Goal: Information Seeking & Learning: Learn about a topic

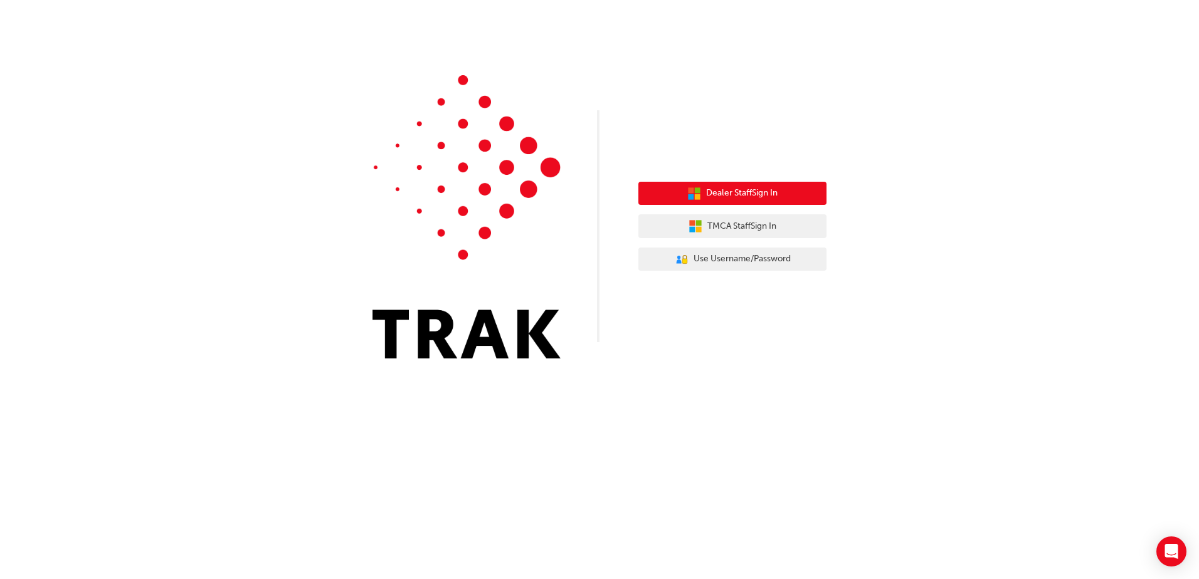
click at [709, 198] on span "Dealer Staff Sign In" at bounding box center [741, 193] width 71 height 14
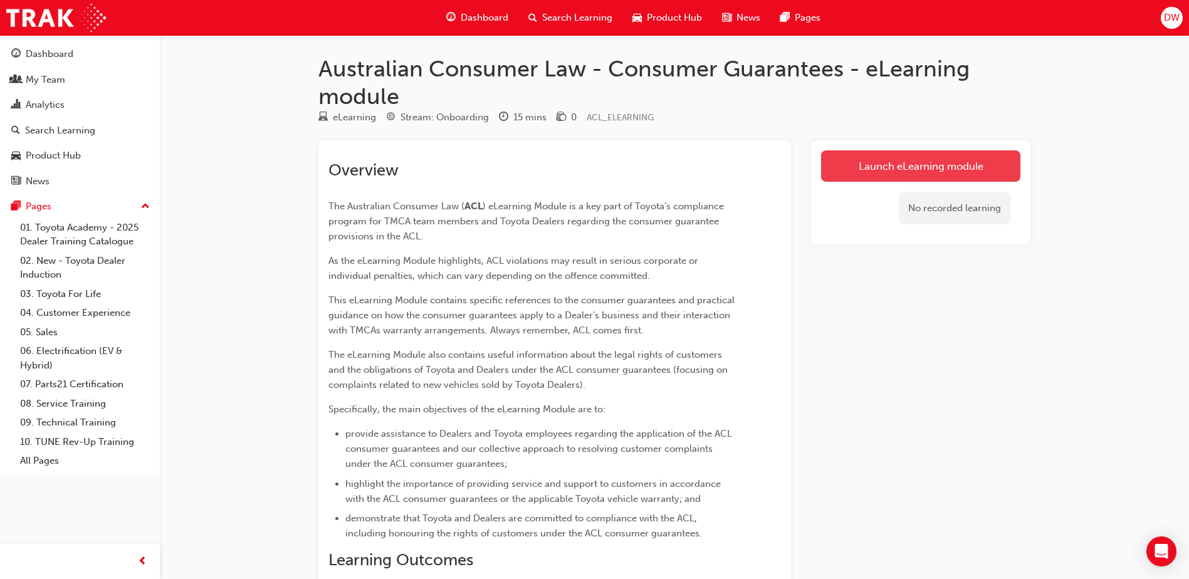
click at [891, 166] on link "Launch eLearning module" at bounding box center [920, 165] width 199 height 31
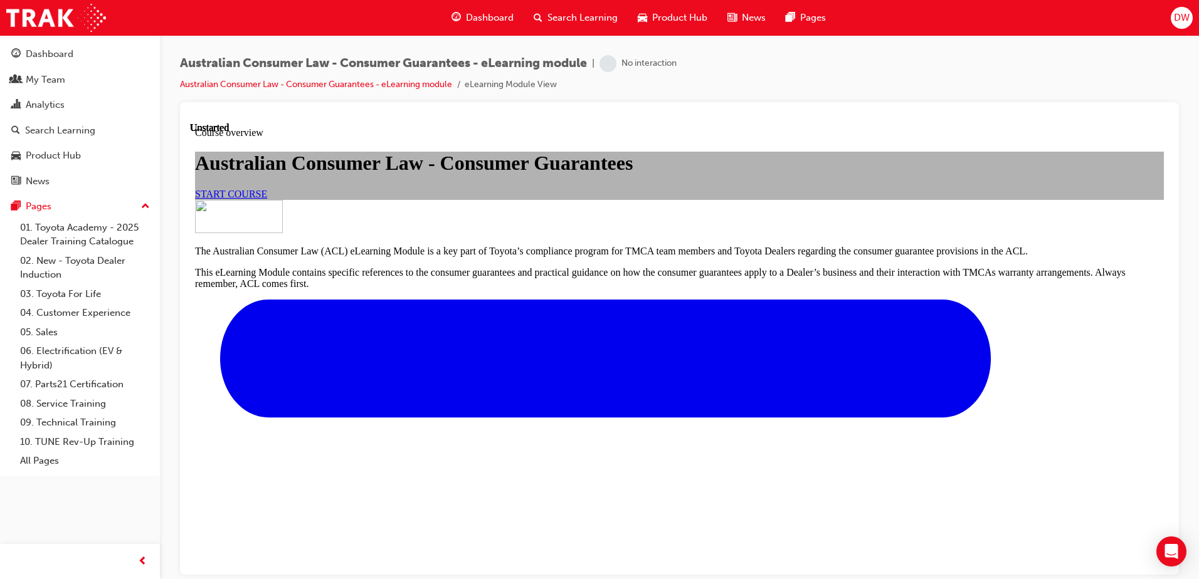
scroll to position [63, 0]
click at [267, 199] on span "START COURSE" at bounding box center [231, 193] width 72 height 11
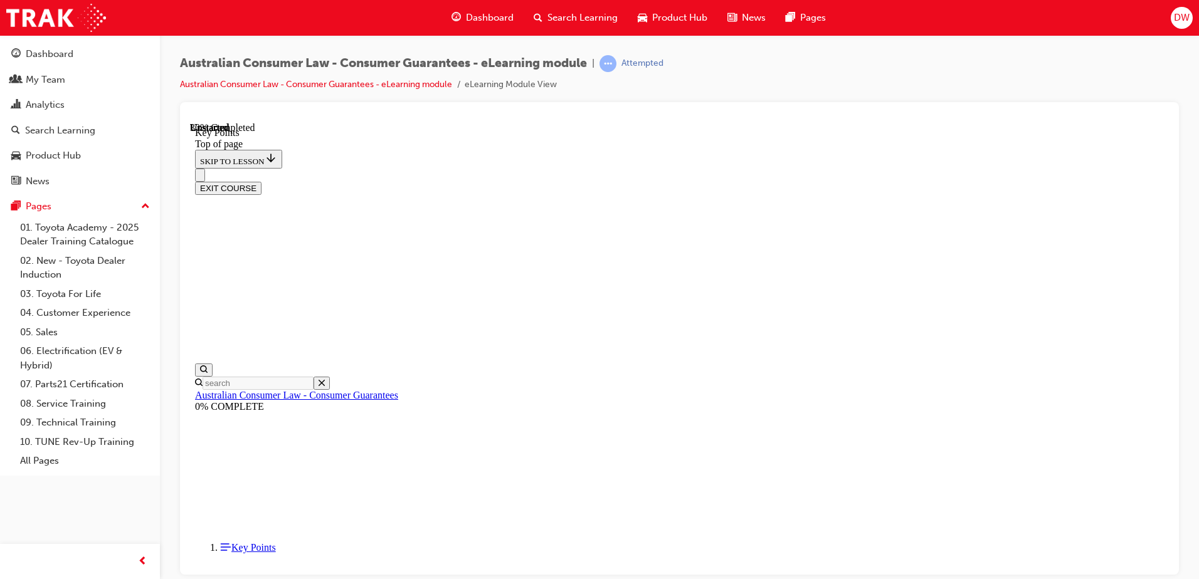
scroll to position [546, 0]
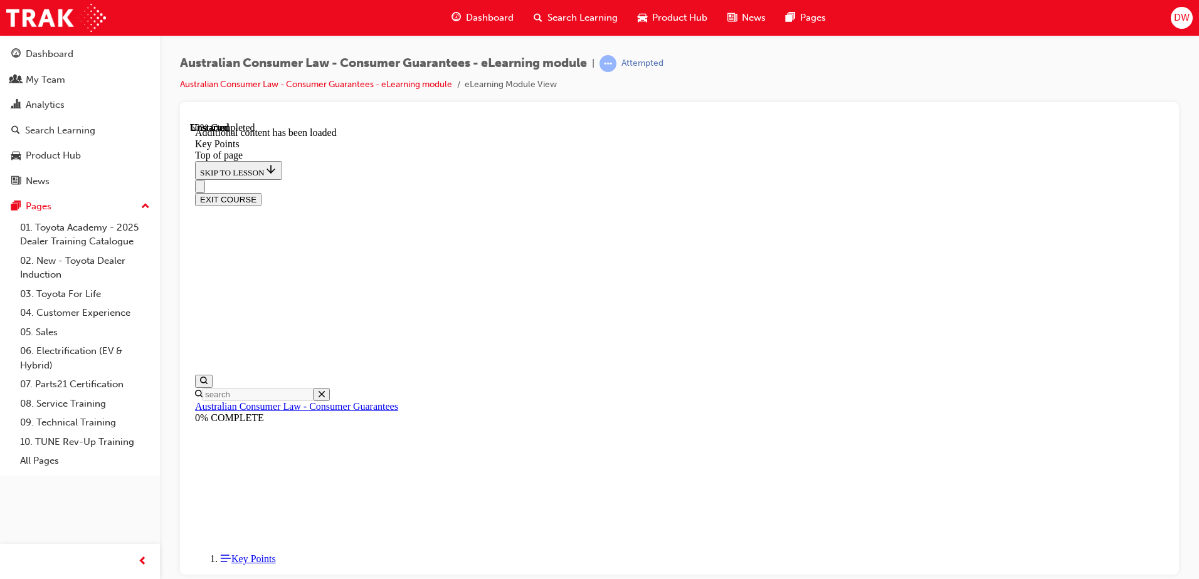
scroll to position [866, 0]
drag, startPoint x: 685, startPoint y: 242, endPoint x: 844, endPoint y: 241, distance: 159.3
drag, startPoint x: 844, startPoint y: 241, endPoint x: 819, endPoint y: 268, distance: 36.4
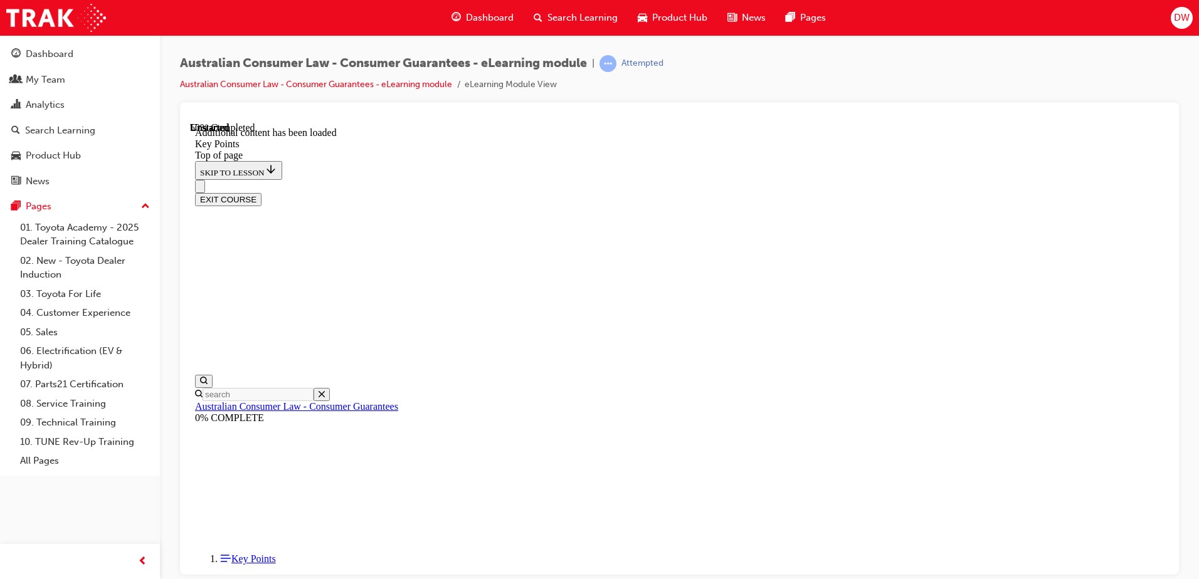
drag, startPoint x: 603, startPoint y: 265, endPoint x: 655, endPoint y: 265, distance: 52.0
drag, startPoint x: 655, startPoint y: 265, endPoint x: 601, endPoint y: 290, distance: 58.9
drag, startPoint x: 601, startPoint y: 290, endPoint x: 565, endPoint y: 315, distance: 44.2
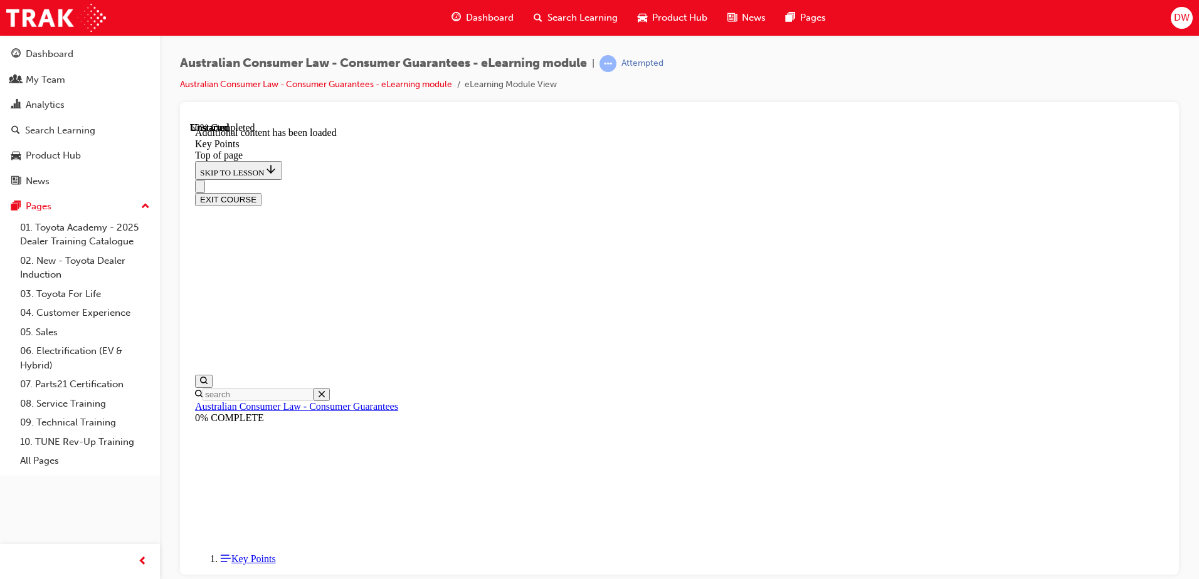
drag, startPoint x: 565, startPoint y: 315, endPoint x: 557, endPoint y: 350, distance: 36.5
drag, startPoint x: 766, startPoint y: 344, endPoint x: 814, endPoint y: 344, distance: 47.7
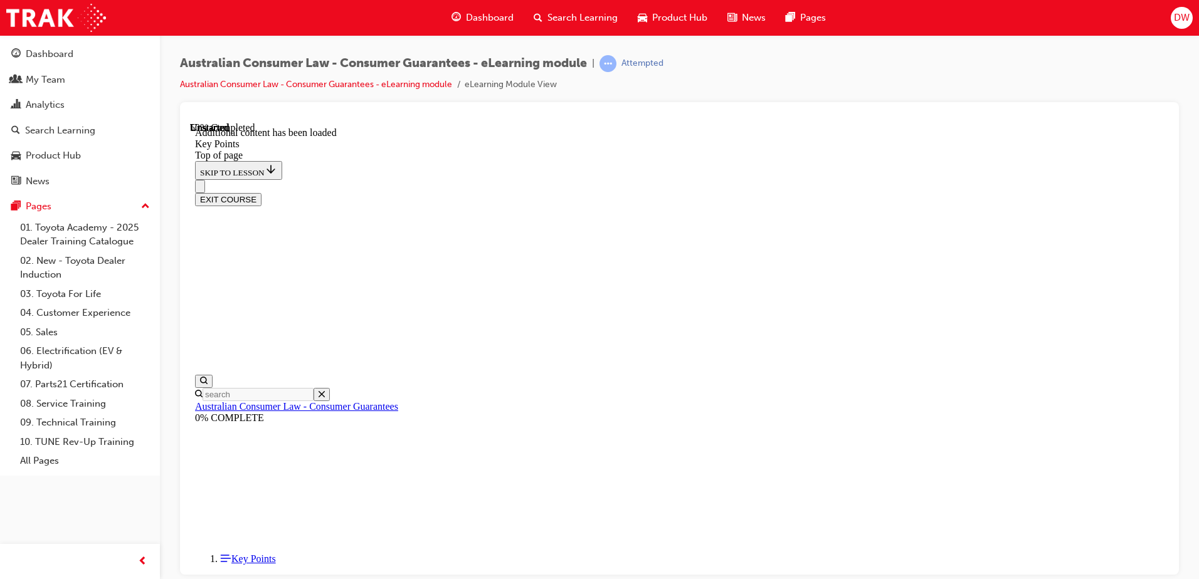
drag, startPoint x: 814, startPoint y: 344, endPoint x: 688, endPoint y: 372, distance: 129.1
drag, startPoint x: 616, startPoint y: 363, endPoint x: 813, endPoint y: 366, distance: 197.5
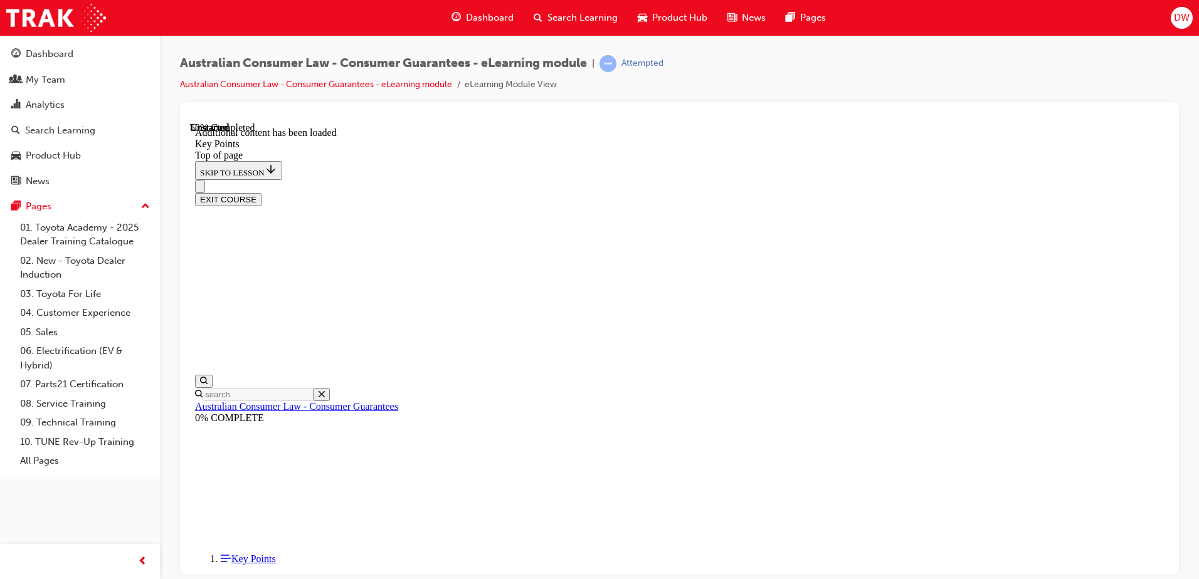
drag, startPoint x: 813, startPoint y: 366, endPoint x: 788, endPoint y: 383, distance: 30.6
drag, startPoint x: 609, startPoint y: 243, endPoint x: 854, endPoint y: 240, distance: 244.5
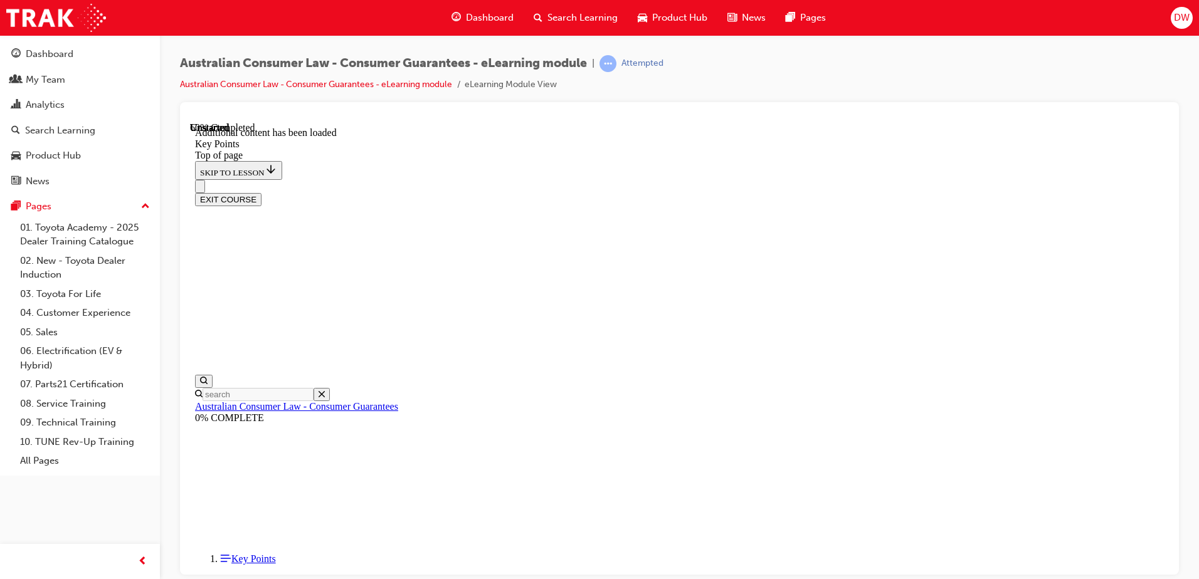
drag, startPoint x: 854, startPoint y: 240, endPoint x: 855, endPoint y: 256, distance: 17.0
drag, startPoint x: 643, startPoint y: 169, endPoint x: 897, endPoint y: 224, distance: 259.2
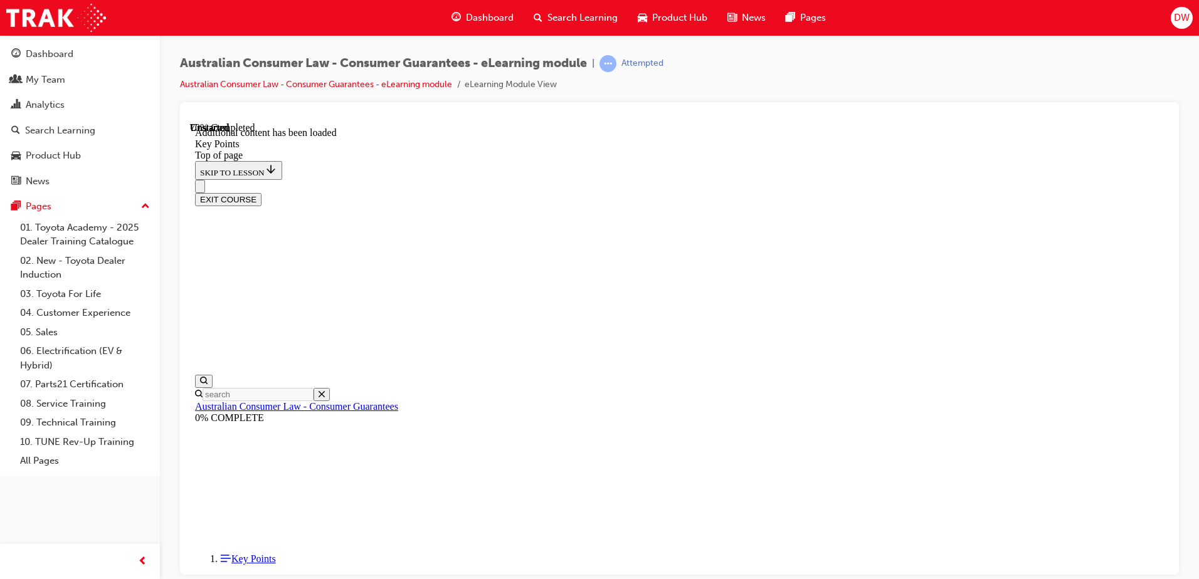
drag, startPoint x: 897, startPoint y: 224, endPoint x: 828, endPoint y: 222, distance: 69.0
drag, startPoint x: 655, startPoint y: 181, endPoint x: 909, endPoint y: 221, distance: 257.0
drag, startPoint x: 909, startPoint y: 221, endPoint x: 824, endPoint y: 221, distance: 84.6
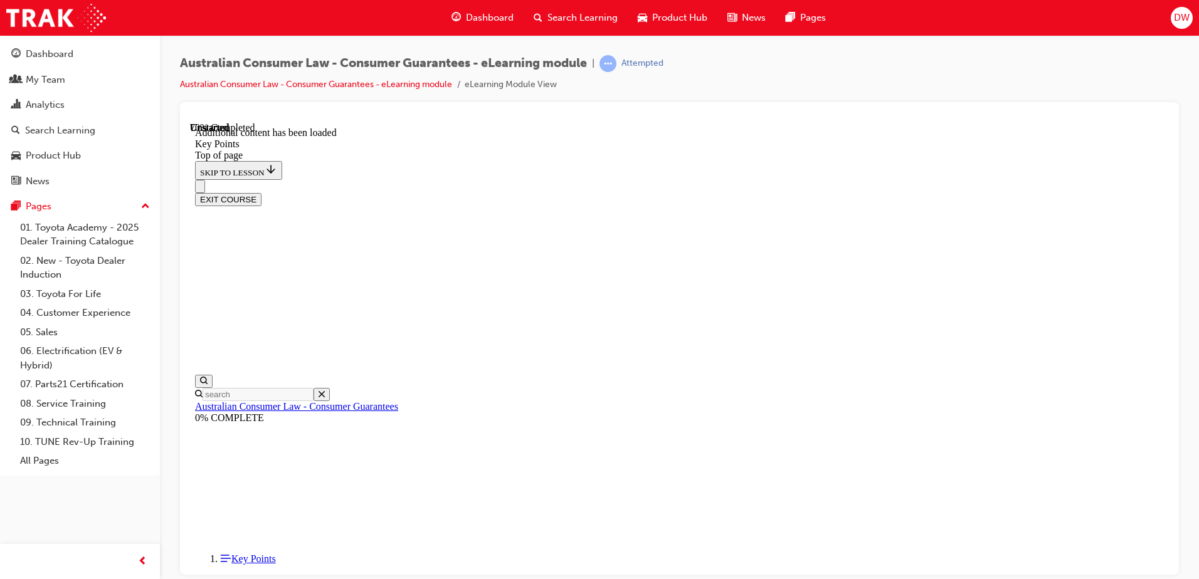
drag, startPoint x: 619, startPoint y: 203, endPoint x: 939, endPoint y: 202, distance: 319.8
drag, startPoint x: 939, startPoint y: 202, endPoint x: 890, endPoint y: 226, distance: 54.4
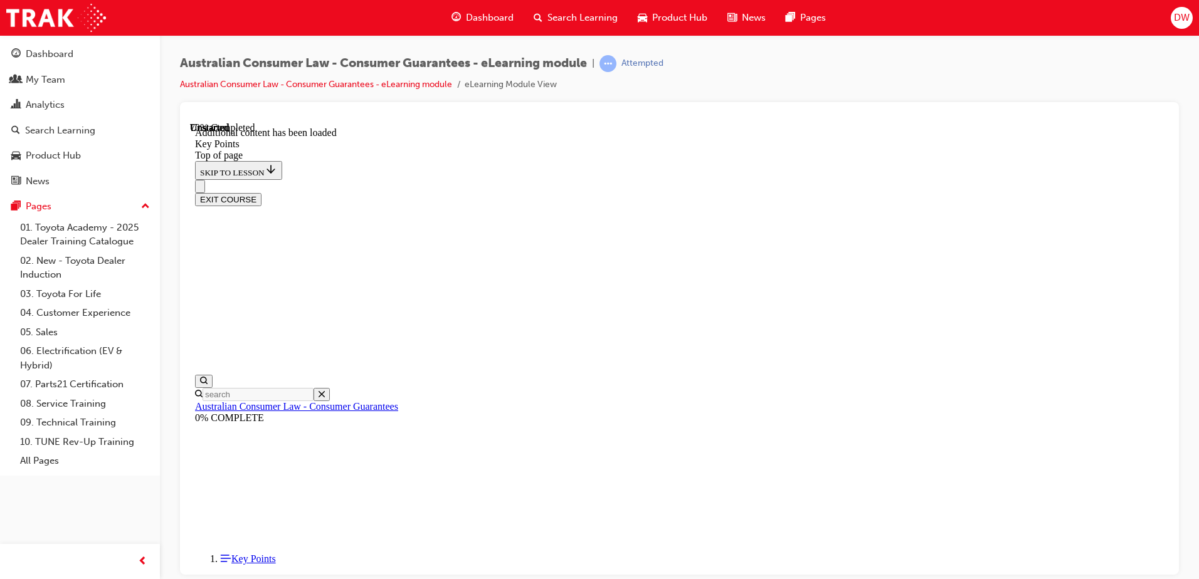
drag, startPoint x: 640, startPoint y: 261, endPoint x: 908, endPoint y: 260, distance: 267.7
drag, startPoint x: 908, startPoint y: 260, endPoint x: 895, endPoint y: 281, distance: 24.7
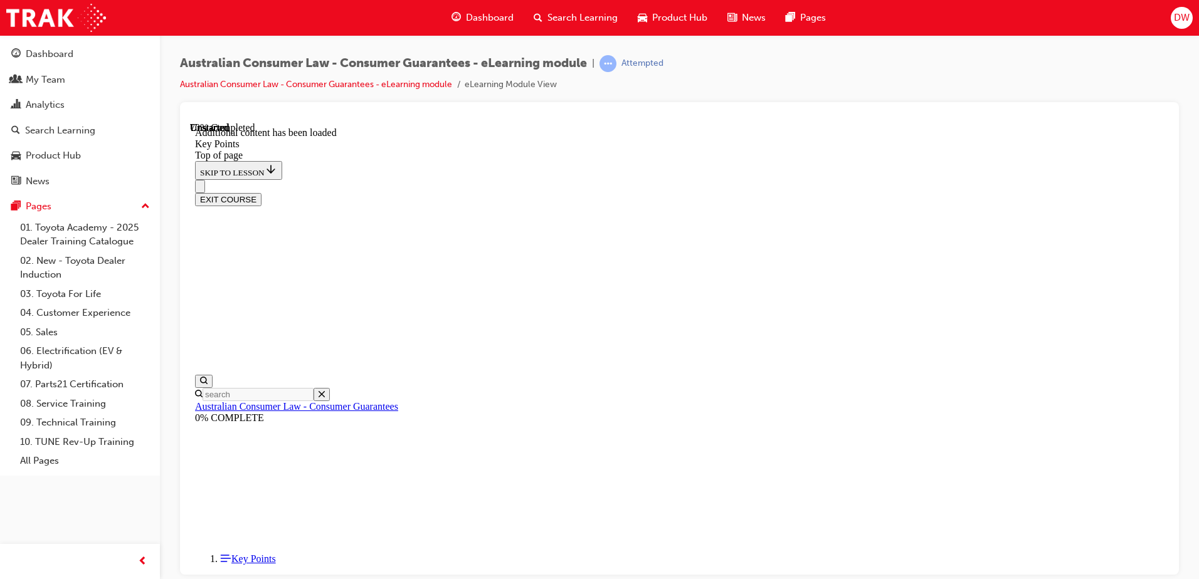
drag, startPoint x: 643, startPoint y: 303, endPoint x: 924, endPoint y: 297, distance: 280.3
drag, startPoint x: 924, startPoint y: 297, endPoint x: 905, endPoint y: 313, distance: 24.5
drag, startPoint x: 630, startPoint y: 361, endPoint x: 921, endPoint y: 352, distance: 291.0
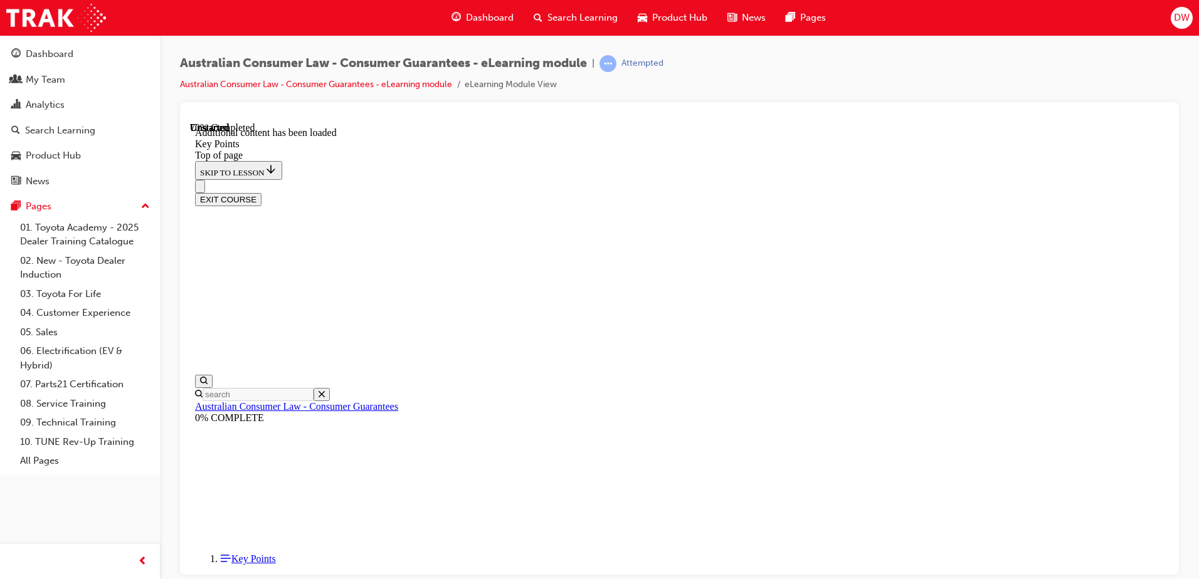
drag, startPoint x: 921, startPoint y: 352, endPoint x: 906, endPoint y: 371, distance: 23.6
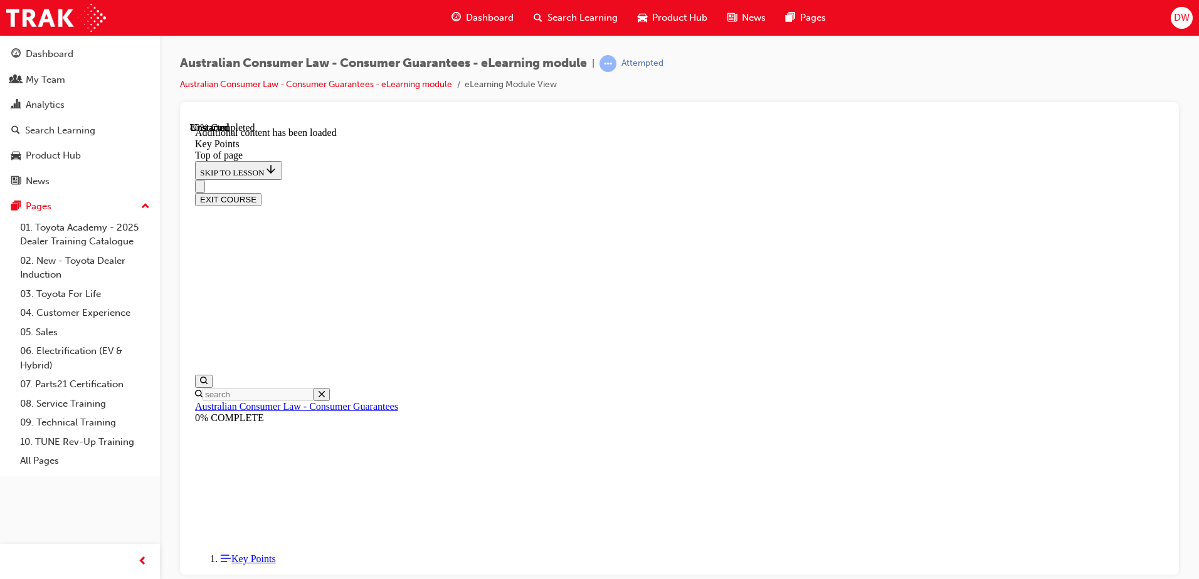
drag, startPoint x: 730, startPoint y: 458, endPoint x: 843, endPoint y: 456, distance: 113.5
drag, startPoint x: 843, startPoint y: 456, endPoint x: 777, endPoint y: 423, distance: 74.6
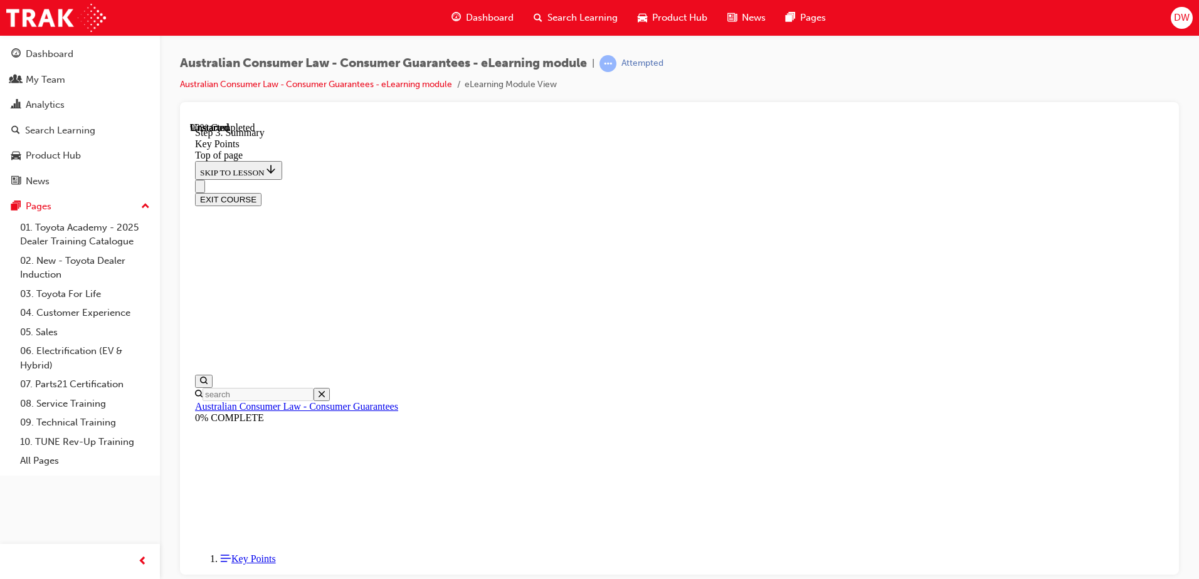
scroll to position [1951, 0]
drag, startPoint x: 666, startPoint y: 294, endPoint x: 865, endPoint y: 292, distance: 198.8
drag, startPoint x: 865, startPoint y: 292, endPoint x: 855, endPoint y: 308, distance: 18.8
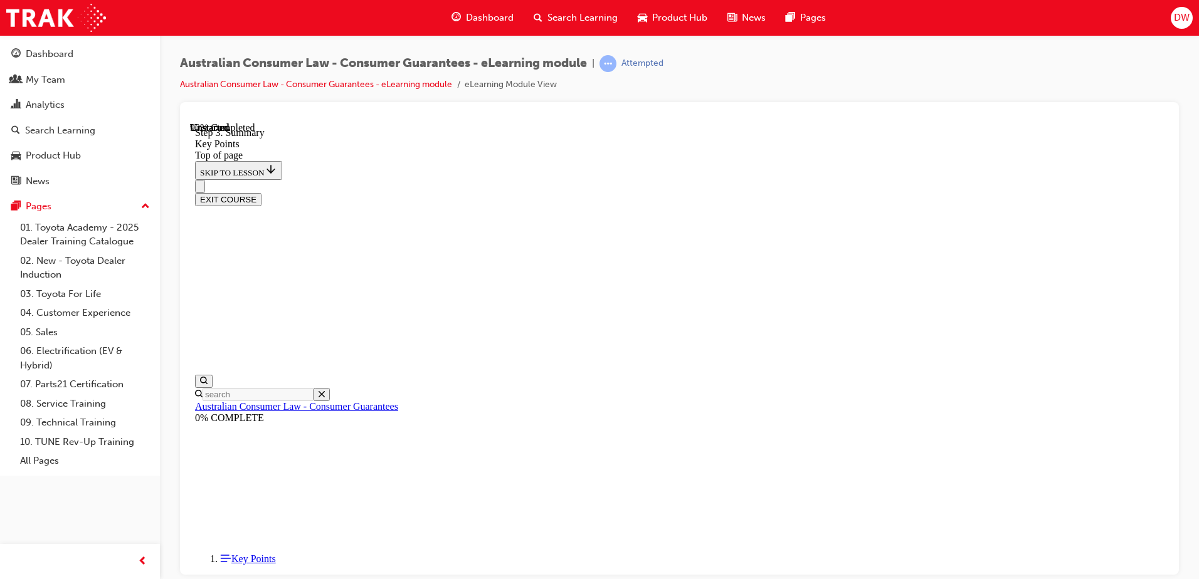
drag, startPoint x: 652, startPoint y: 394, endPoint x: 926, endPoint y: 396, distance: 274.0
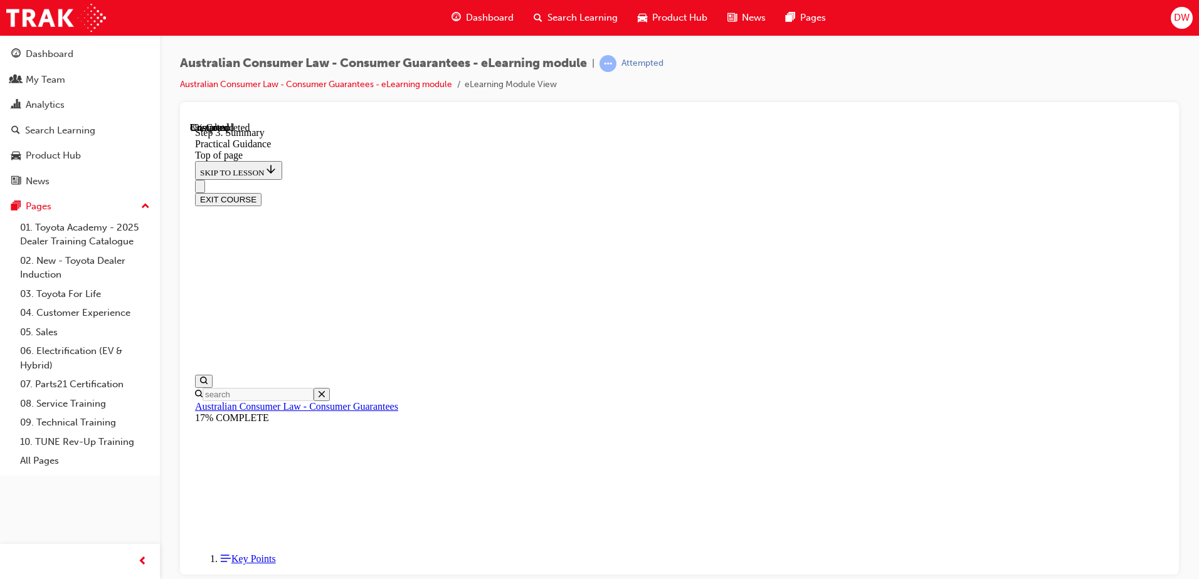
drag, startPoint x: 926, startPoint y: 396, endPoint x: 915, endPoint y: 416, distance: 22.7
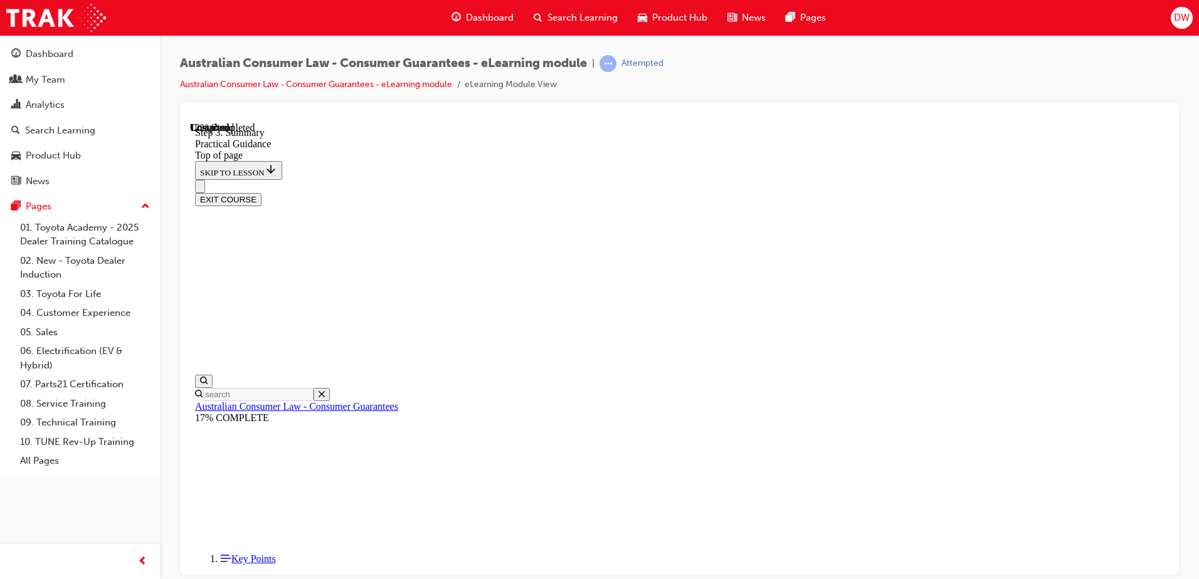
scroll to position [290, 0]
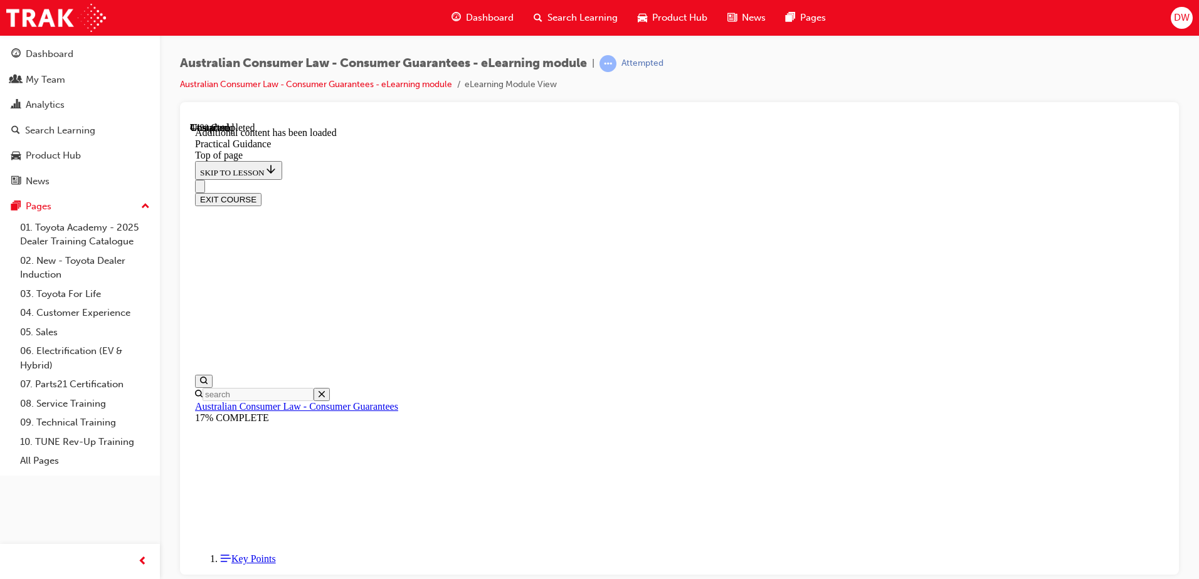
scroll to position [1238, 0]
drag, startPoint x: 786, startPoint y: 455, endPoint x: 872, endPoint y: 461, distance: 86.1
drag, startPoint x: 872, startPoint y: 461, endPoint x: 848, endPoint y: 474, distance: 27.8
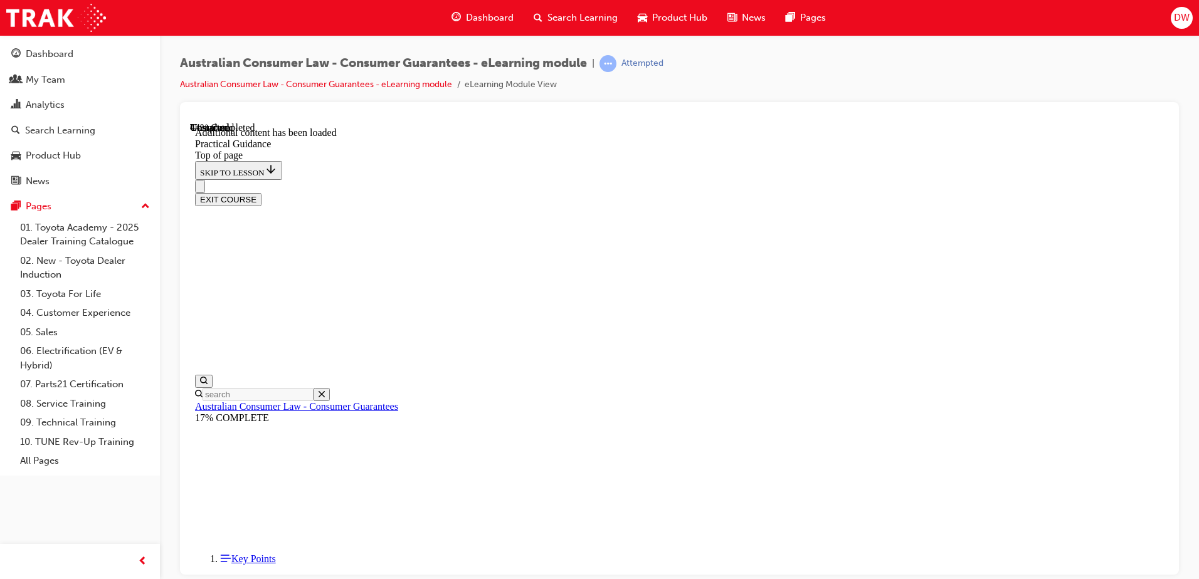
drag, startPoint x: 885, startPoint y: 484, endPoint x: 951, endPoint y: 485, distance: 65.2
drag, startPoint x: 951, startPoint y: 485, endPoint x: 925, endPoint y: 496, distance: 27.8
drag, startPoint x: 869, startPoint y: 524, endPoint x: 929, endPoint y: 530, distance: 59.9
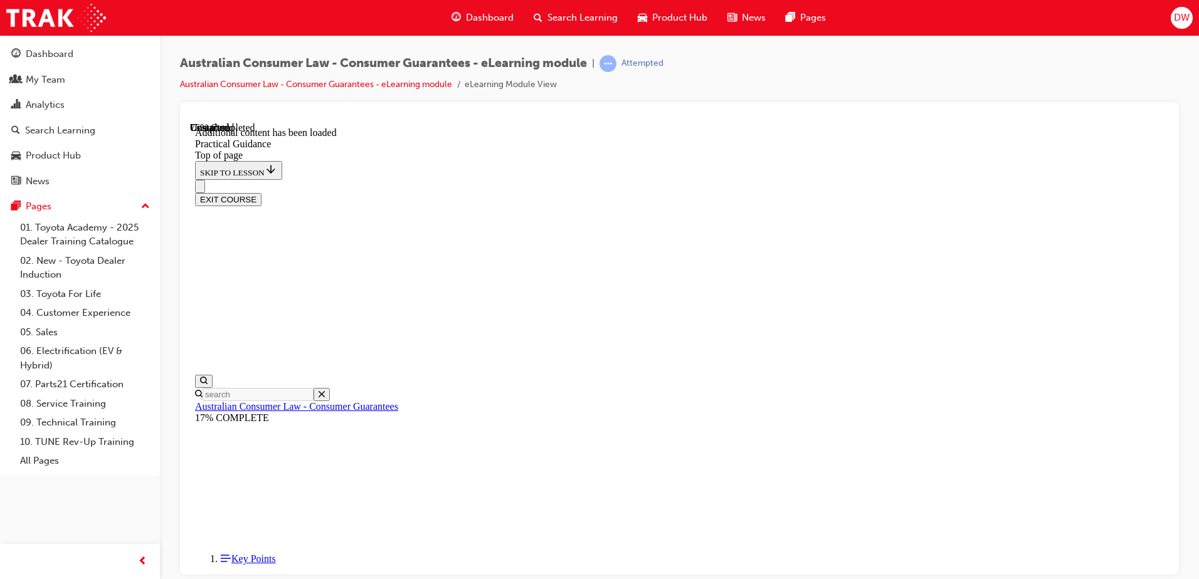
drag, startPoint x: 712, startPoint y: 419, endPoint x: 892, endPoint y: 419, distance: 179.9
drag, startPoint x: 892, startPoint y: 419, endPoint x: 851, endPoint y: 428, distance: 41.7
drag, startPoint x: 720, startPoint y: 419, endPoint x: 826, endPoint y: 418, distance: 106.0
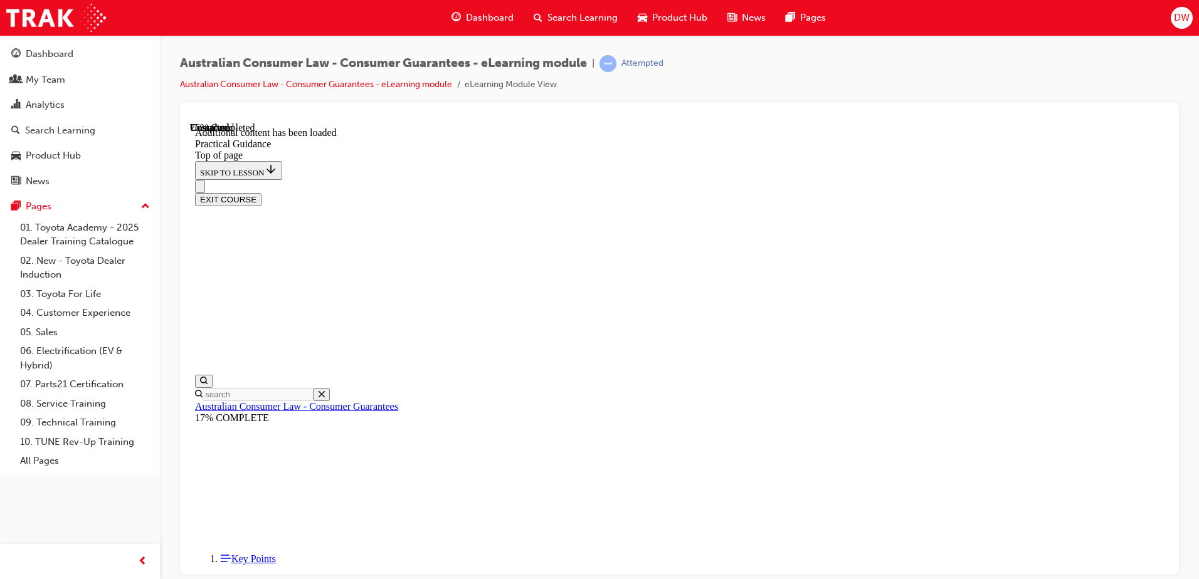
drag, startPoint x: 826, startPoint y: 418, endPoint x: 830, endPoint y: 440, distance: 22.3
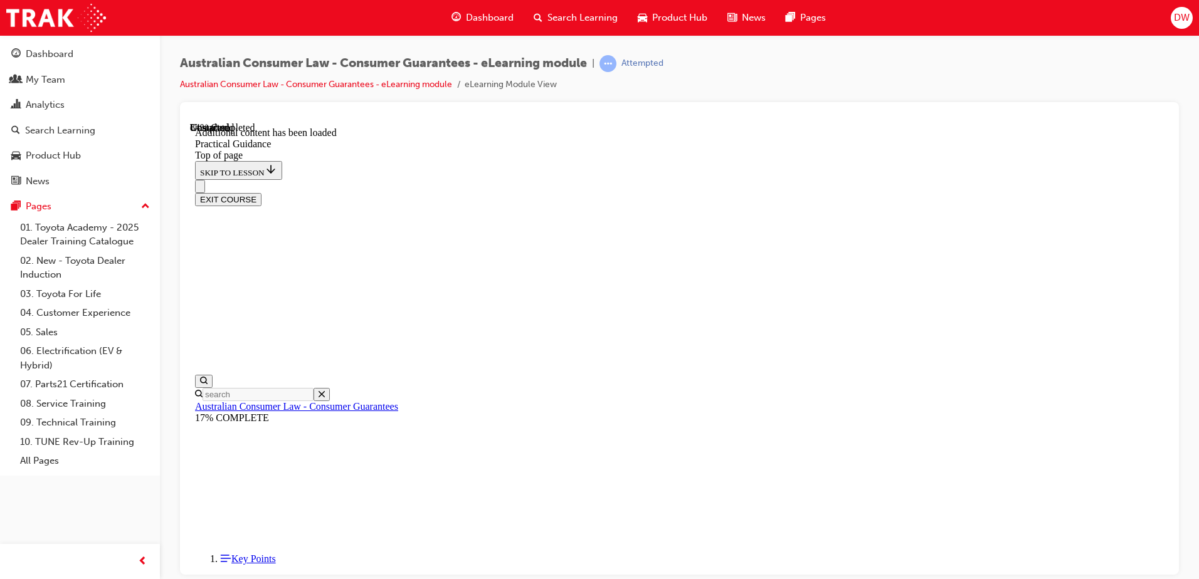
scroll to position [2796, 0]
drag, startPoint x: 670, startPoint y: 319, endPoint x: 754, endPoint y: 351, distance: 89.5
drag, startPoint x: 718, startPoint y: 380, endPoint x: 754, endPoint y: 380, distance: 35.7
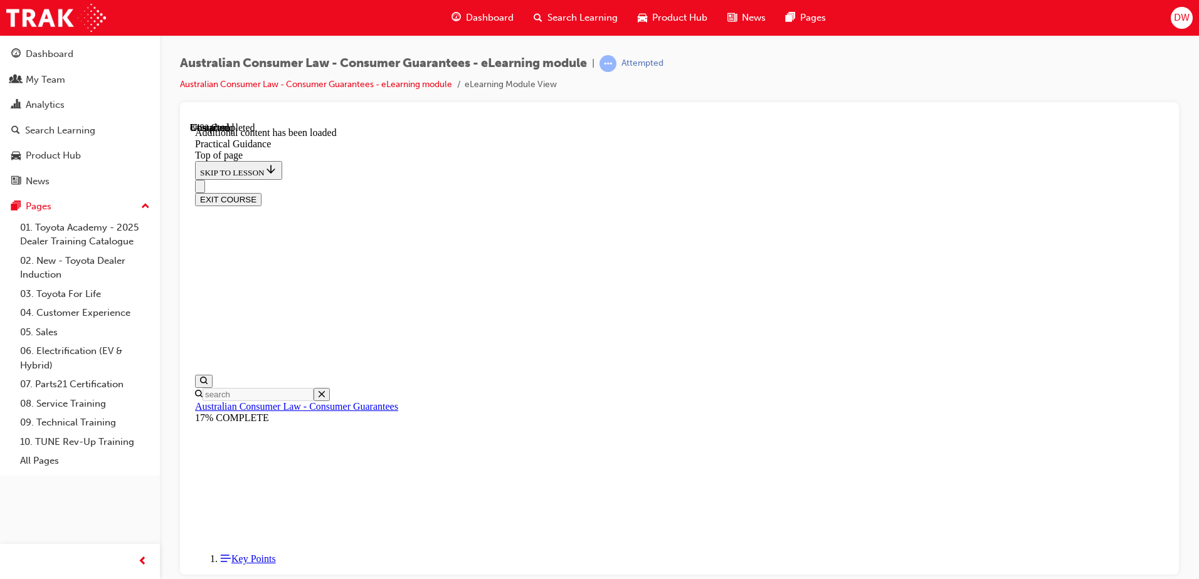
drag, startPoint x: 613, startPoint y: 261, endPoint x: 849, endPoint y: 278, distance: 237.0
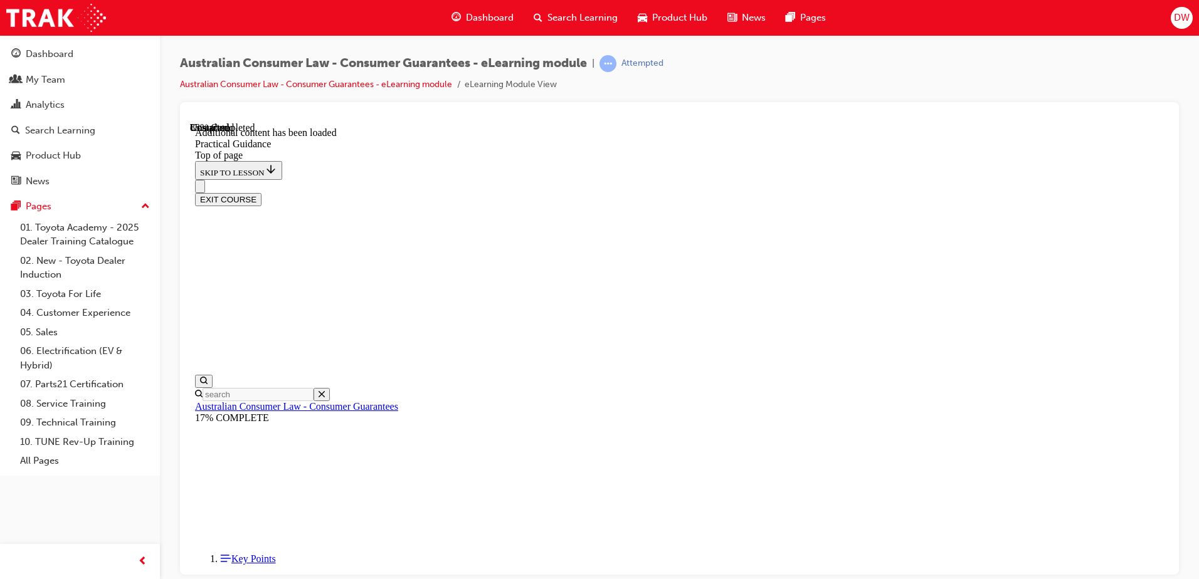
drag, startPoint x: 849, startPoint y: 278, endPoint x: 821, endPoint y: 301, distance: 36.1
drag, startPoint x: 633, startPoint y: 289, endPoint x: 812, endPoint y: 307, distance: 180.2
drag, startPoint x: 812, startPoint y: 307, endPoint x: 757, endPoint y: 331, distance: 60.4
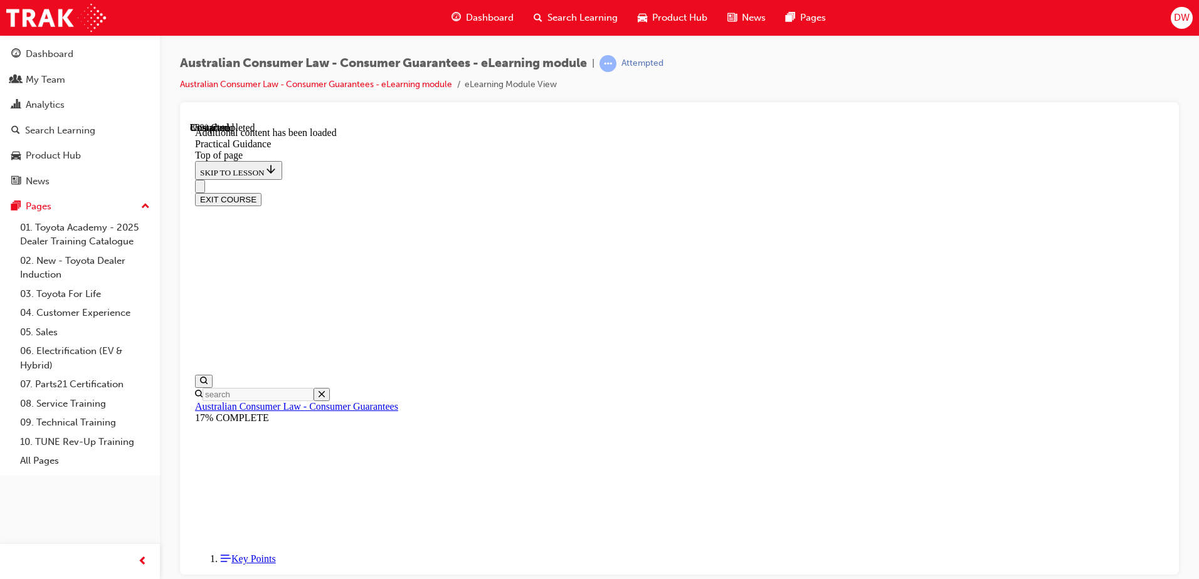
drag, startPoint x: 578, startPoint y: 320, endPoint x: 892, endPoint y: 354, distance: 315.9
drag, startPoint x: 892, startPoint y: 354, endPoint x: 878, endPoint y: 397, distance: 45.6
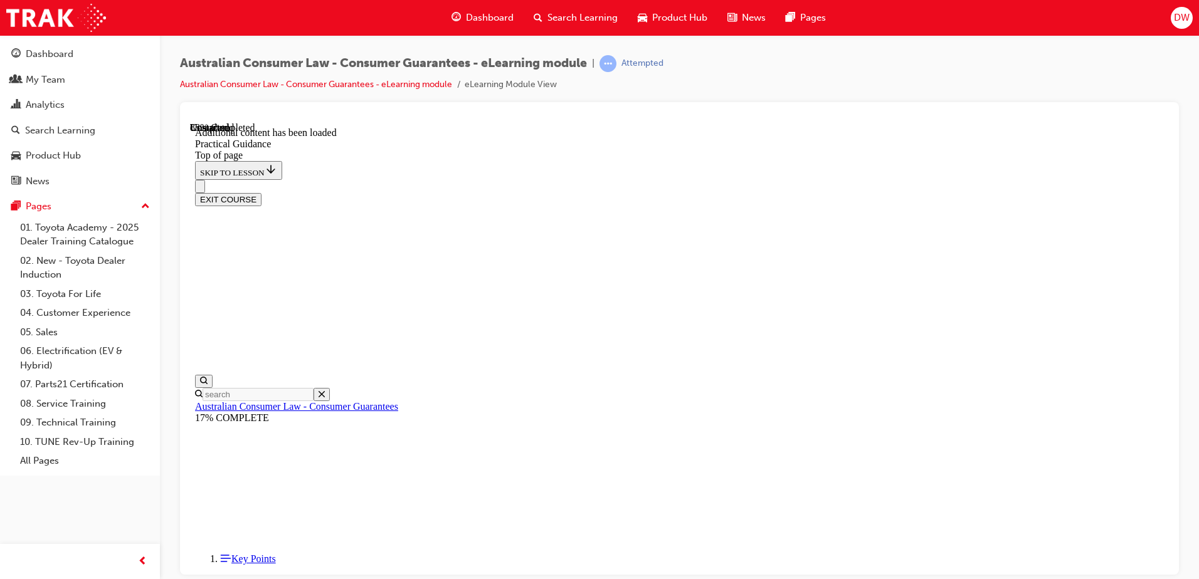
drag, startPoint x: 755, startPoint y: 356, endPoint x: 858, endPoint y: 350, distance: 103.0
drag, startPoint x: 858, startPoint y: 350, endPoint x: 799, endPoint y: 379, distance: 65.1
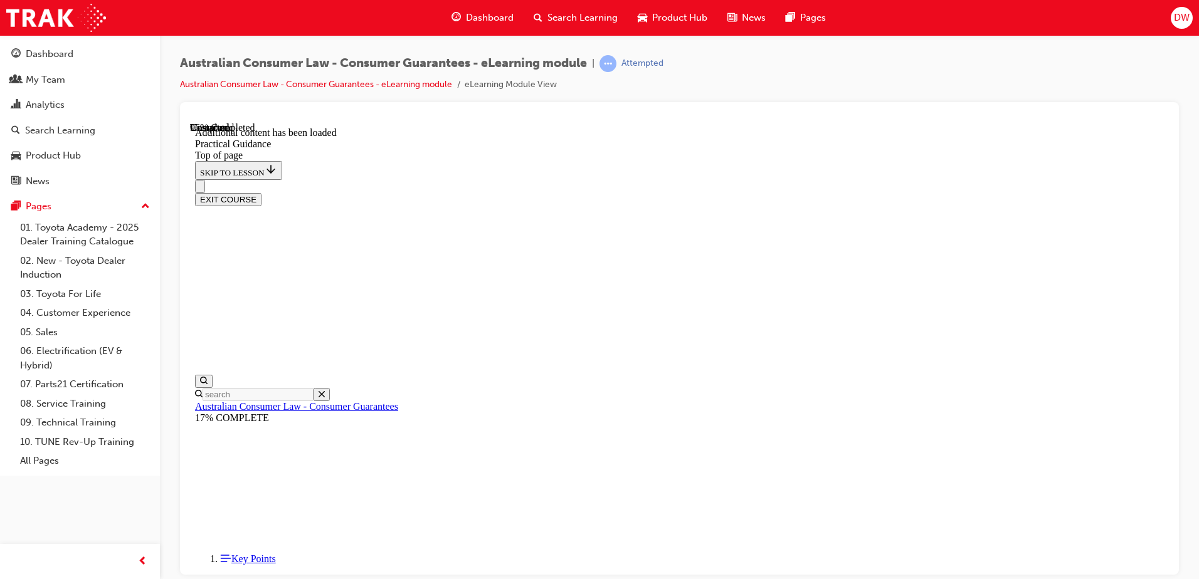
drag, startPoint x: 714, startPoint y: 384, endPoint x: 828, endPoint y: 384, distance: 114.1
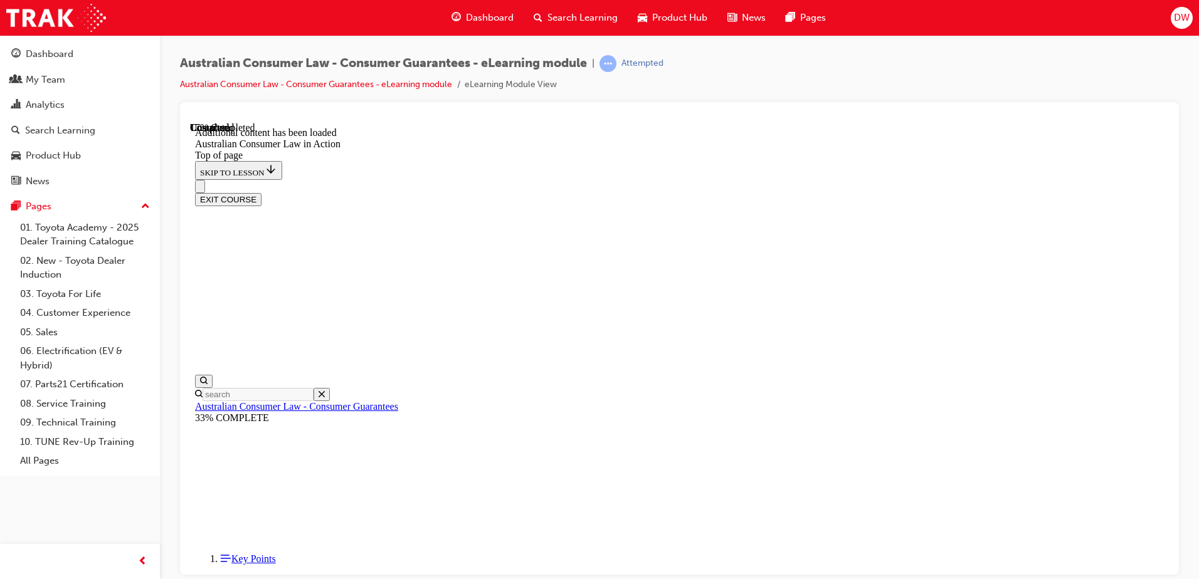
scroll to position [415, 0]
drag, startPoint x: 645, startPoint y: 342, endPoint x: 814, endPoint y: 345, distance: 169.3
drag, startPoint x: 814, startPoint y: 345, endPoint x: 841, endPoint y: 367, distance: 35.3
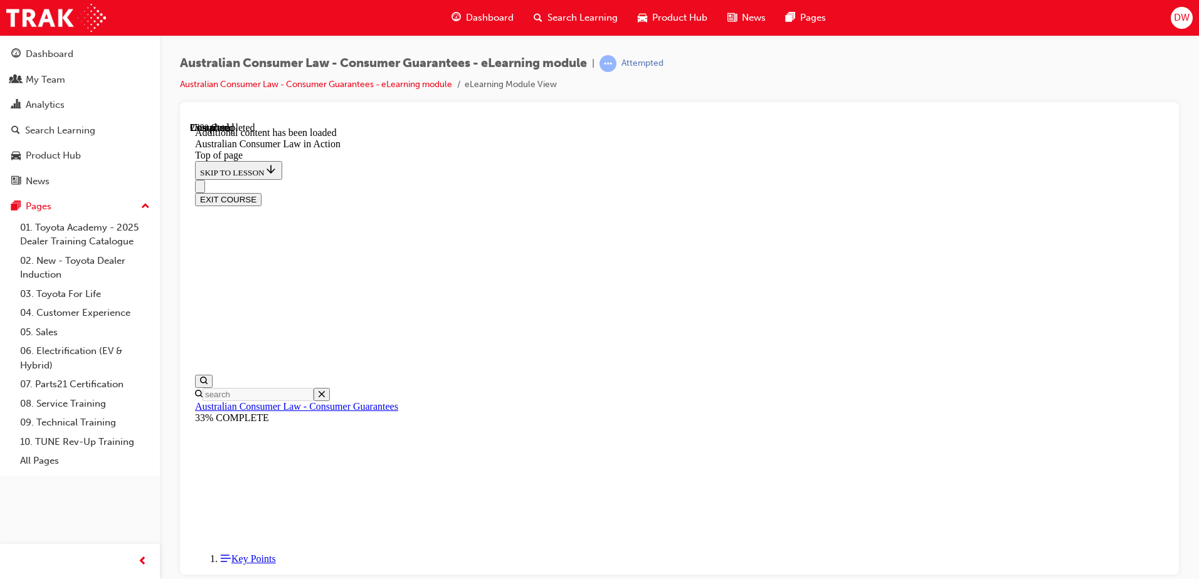
scroll to position [709, 0]
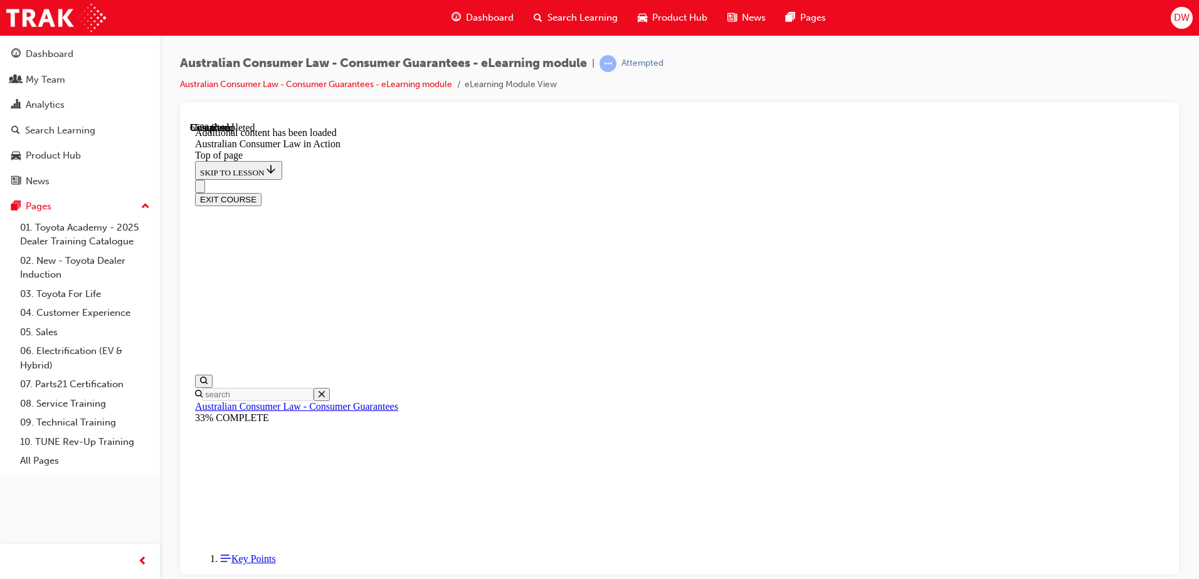
drag, startPoint x: 586, startPoint y: 202, endPoint x: 640, endPoint y: 251, distance: 72.8
drag, startPoint x: 640, startPoint y: 251, endPoint x: 734, endPoint y: 279, distance: 97.6
drag, startPoint x: 584, startPoint y: 202, endPoint x: 790, endPoint y: 297, distance: 226.7
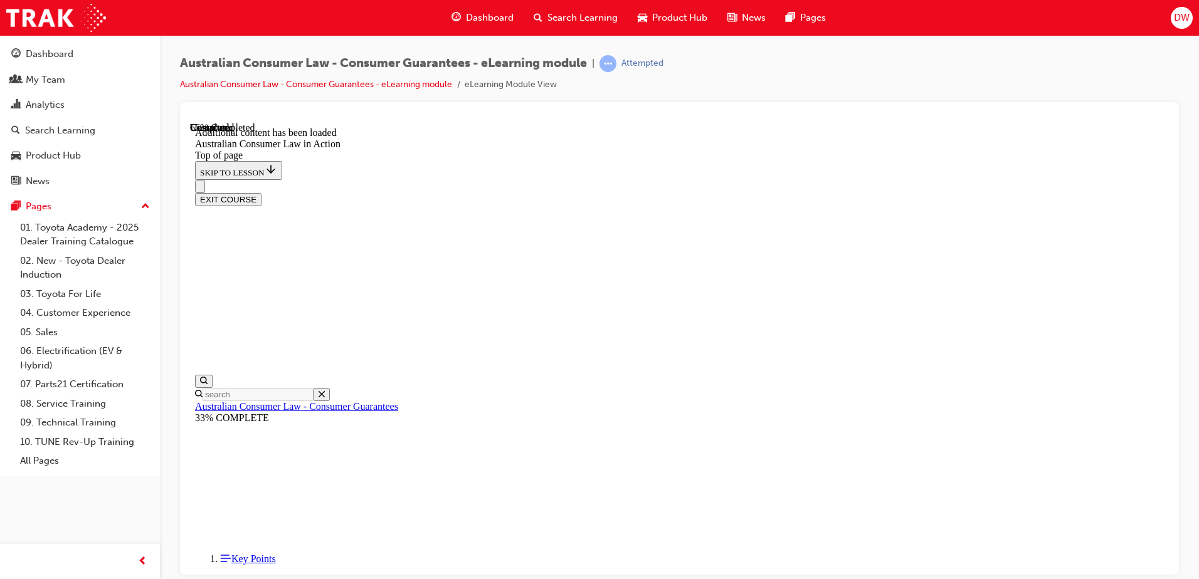
drag, startPoint x: 790, startPoint y: 297, endPoint x: 801, endPoint y: 325, distance: 29.8
drag, startPoint x: 631, startPoint y: 362, endPoint x: 814, endPoint y: 353, distance: 182.7
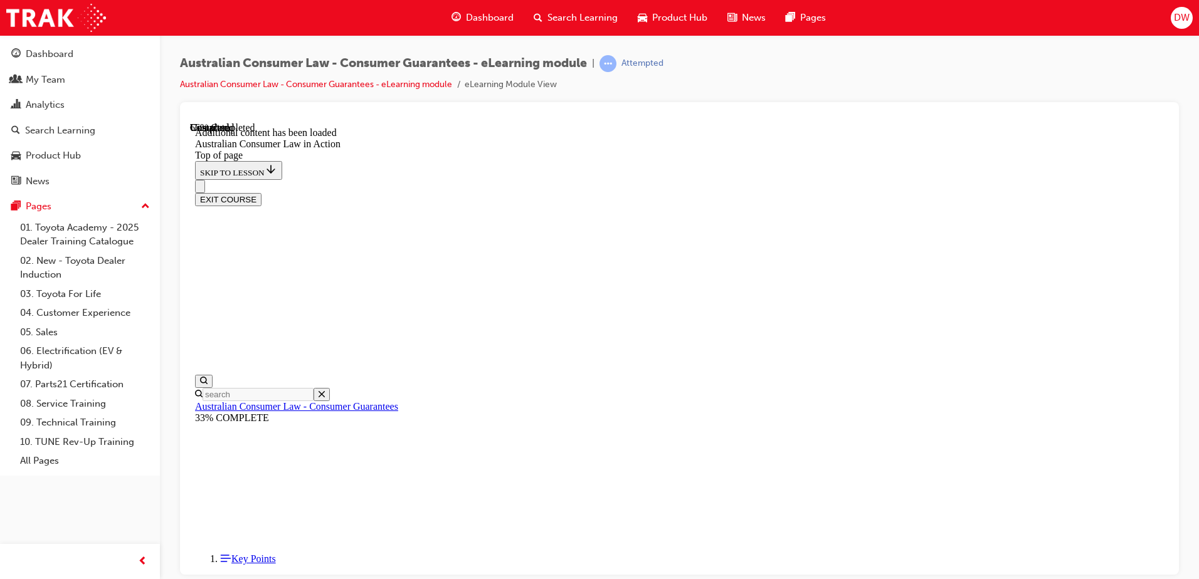
drag, startPoint x: 814, startPoint y: 353, endPoint x: 848, endPoint y: 355, distance: 34.5
drag, startPoint x: 624, startPoint y: 384, endPoint x: 749, endPoint y: 382, distance: 125.4
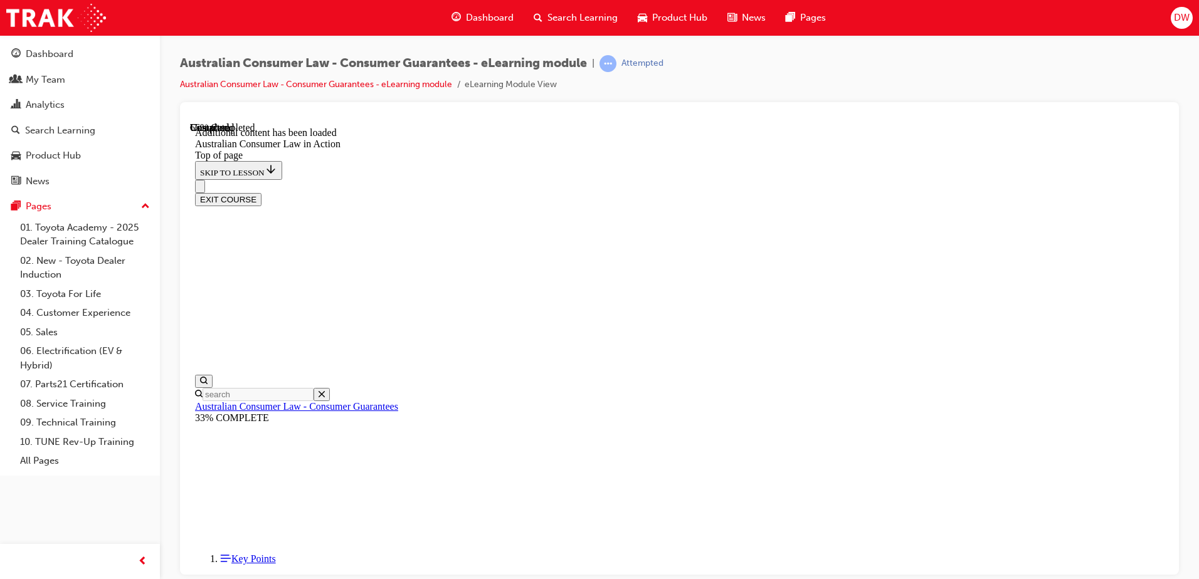
drag, startPoint x: 788, startPoint y: 489, endPoint x: 803, endPoint y: 404, distance: 86.7
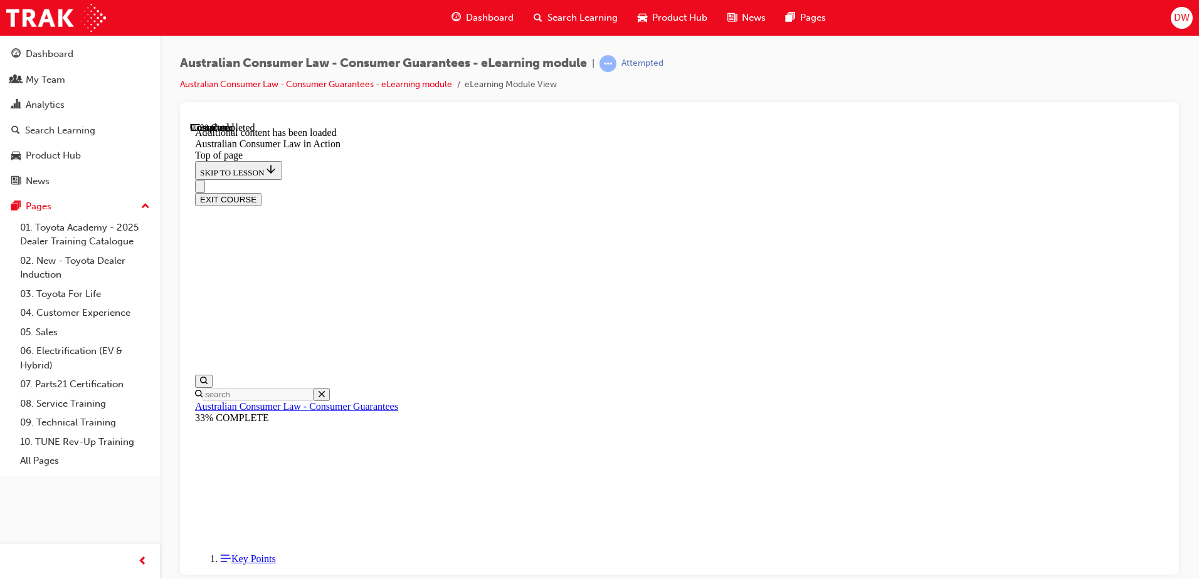
scroll to position [2484, 0]
drag, startPoint x: 793, startPoint y: 279, endPoint x: 902, endPoint y: 285, distance: 108.7
drag, startPoint x: 902, startPoint y: 285, endPoint x: 899, endPoint y: 314, distance: 29.0
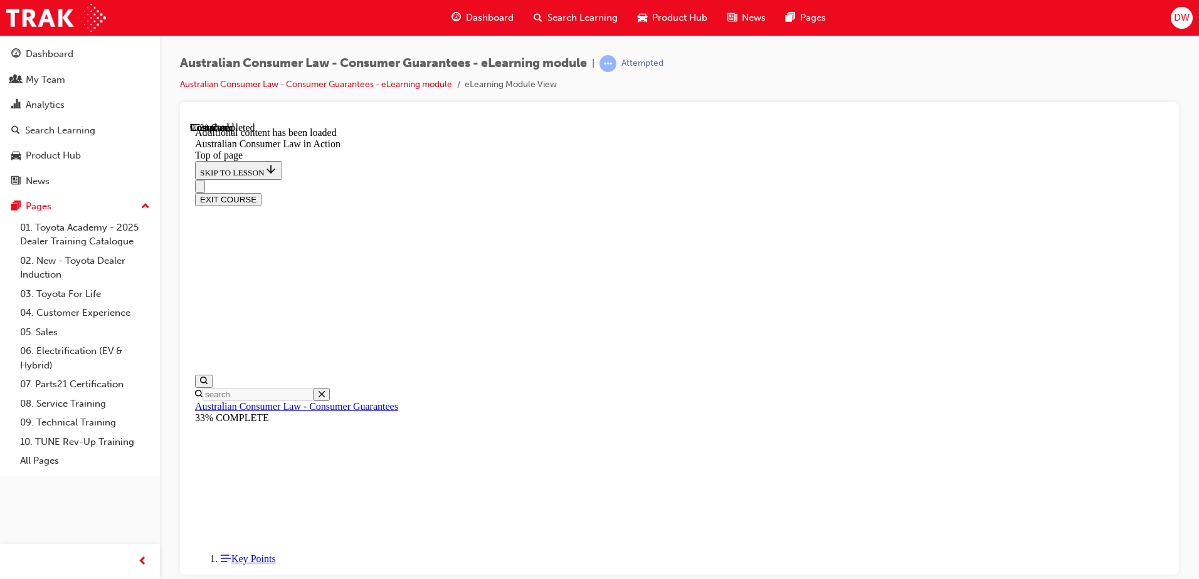
drag, startPoint x: 819, startPoint y: 386, endPoint x: 902, endPoint y: 456, distance: 107.7
drag, startPoint x: 902, startPoint y: 456, endPoint x: 902, endPoint y: 479, distance: 23.2
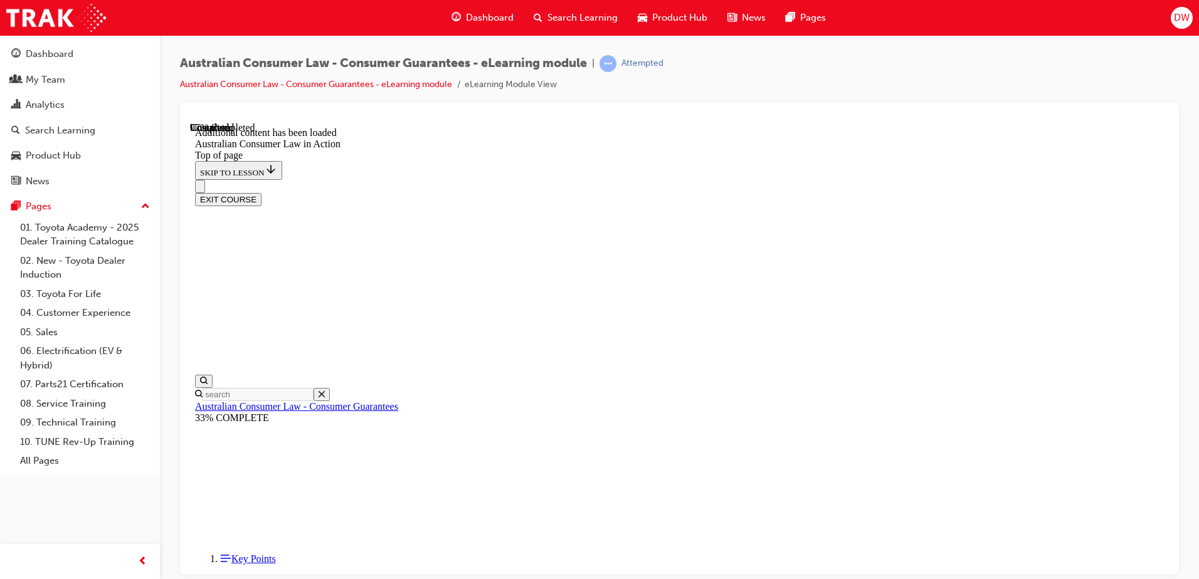
drag, startPoint x: 619, startPoint y: 335, endPoint x: 697, endPoint y: 340, distance: 77.3
drag, startPoint x: 697, startPoint y: 340, endPoint x: 669, endPoint y: 367, distance: 39.0
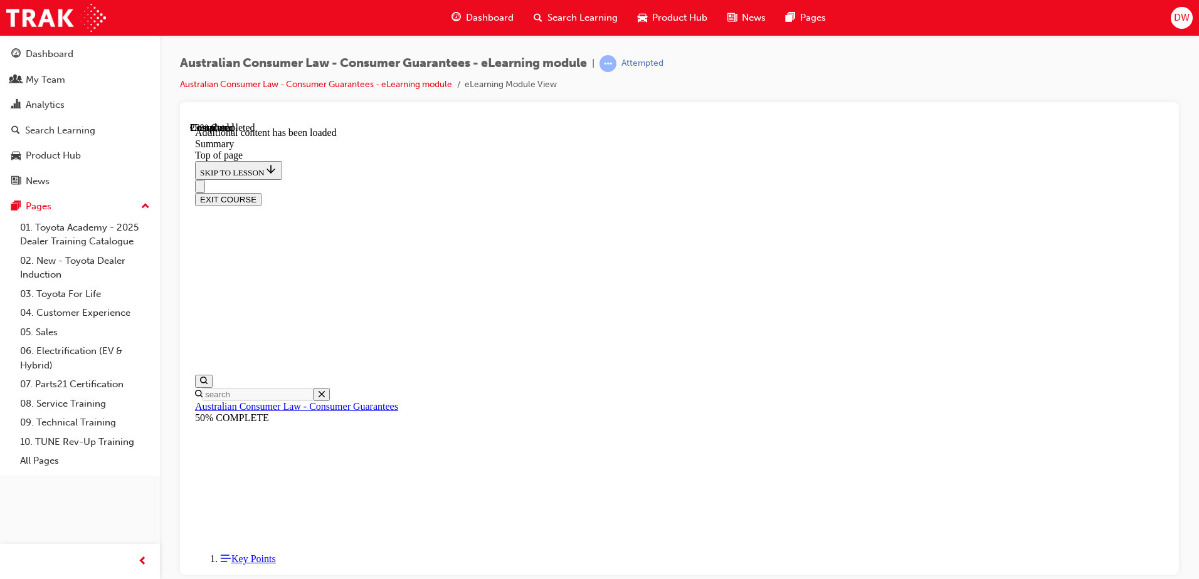
drag, startPoint x: 635, startPoint y: 335, endPoint x: 683, endPoint y: 340, distance: 47.9
drag, startPoint x: 784, startPoint y: 271, endPoint x: 905, endPoint y: 356, distance: 148.0
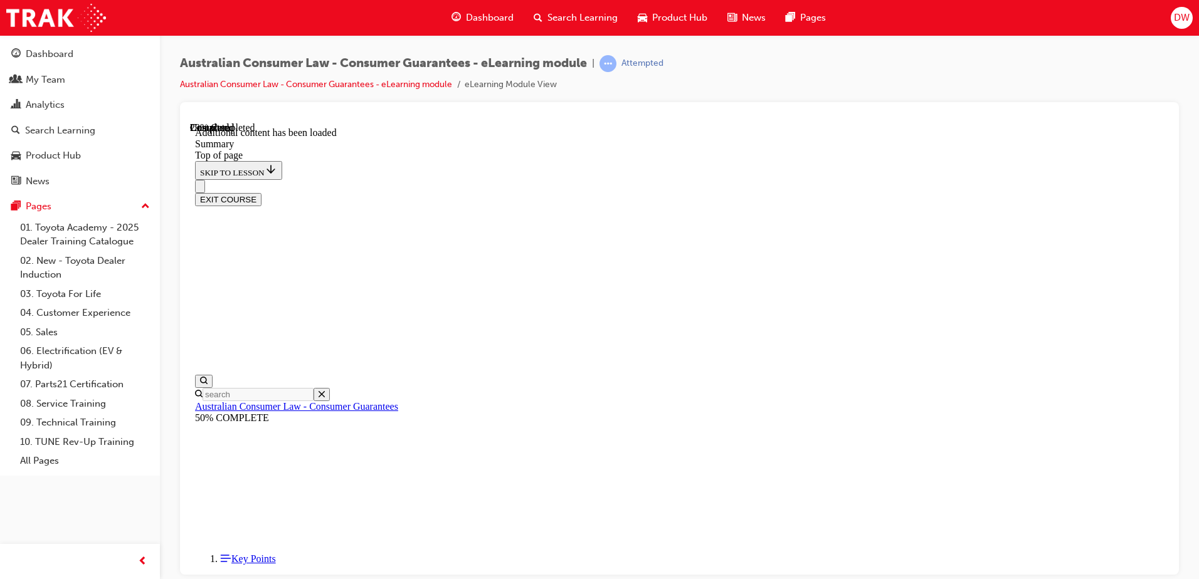
drag, startPoint x: 905, startPoint y: 356, endPoint x: 879, endPoint y: 366, distance: 28.2
drag, startPoint x: 862, startPoint y: 325, endPoint x: 946, endPoint y: 387, distance: 104.5
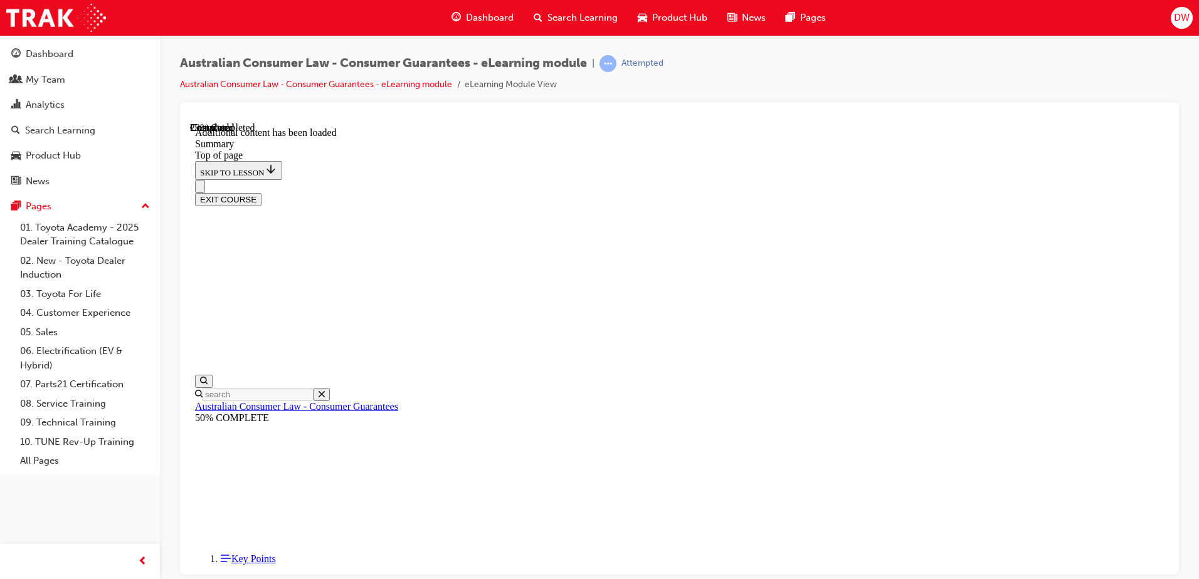
drag, startPoint x: 946, startPoint y: 387, endPoint x: 855, endPoint y: 346, distance: 99.6
drag, startPoint x: 958, startPoint y: 361, endPoint x: 968, endPoint y: 397, distance: 37.7
drag, startPoint x: 968, startPoint y: 397, endPoint x: 900, endPoint y: 374, distance: 71.4
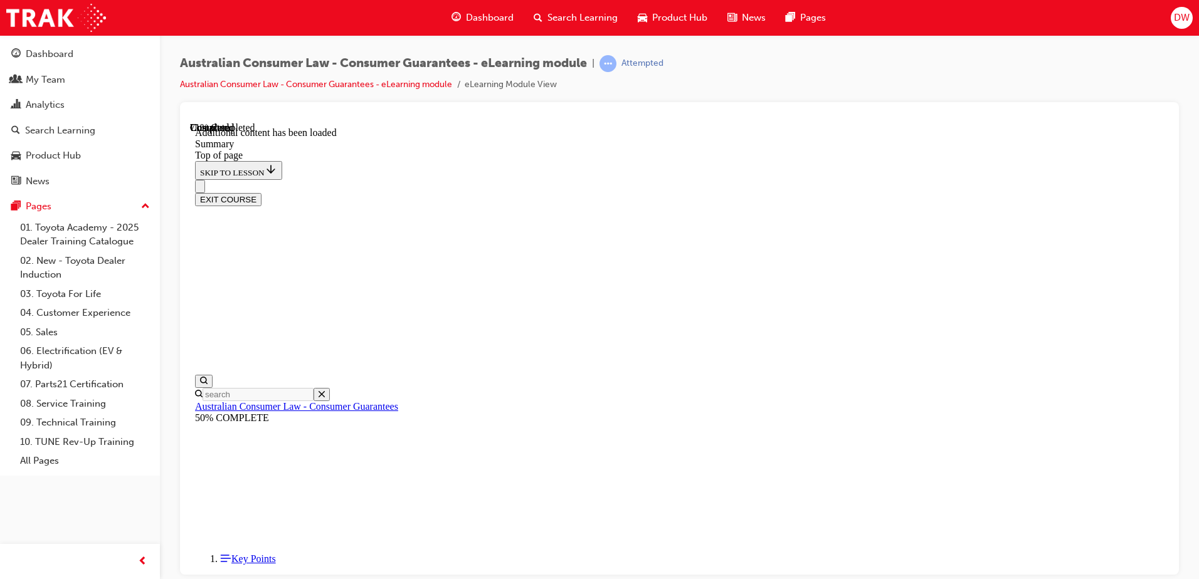
scroll to position [1220, 0]
drag, startPoint x: 767, startPoint y: 371, endPoint x: 769, endPoint y: 379, distance: 9.0
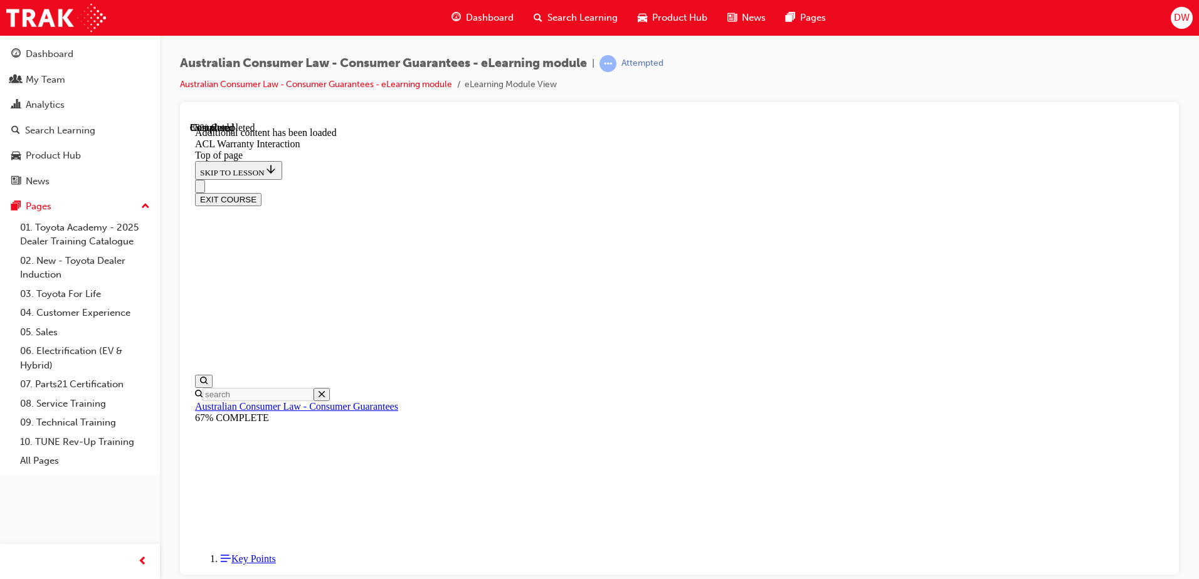
scroll to position [1426, 0]
click at [261, 192] on button "EXIT COURSE" at bounding box center [228, 198] width 66 height 13
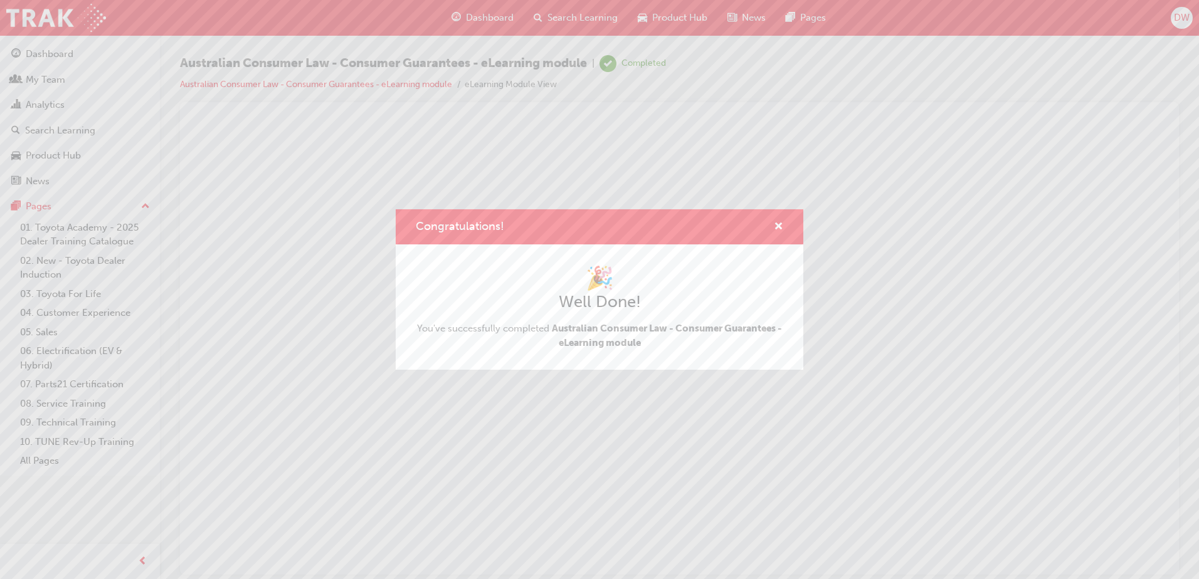
scroll to position [0, 0]
